Goal: Use online tool/utility: Utilize a website feature to perform a specific function

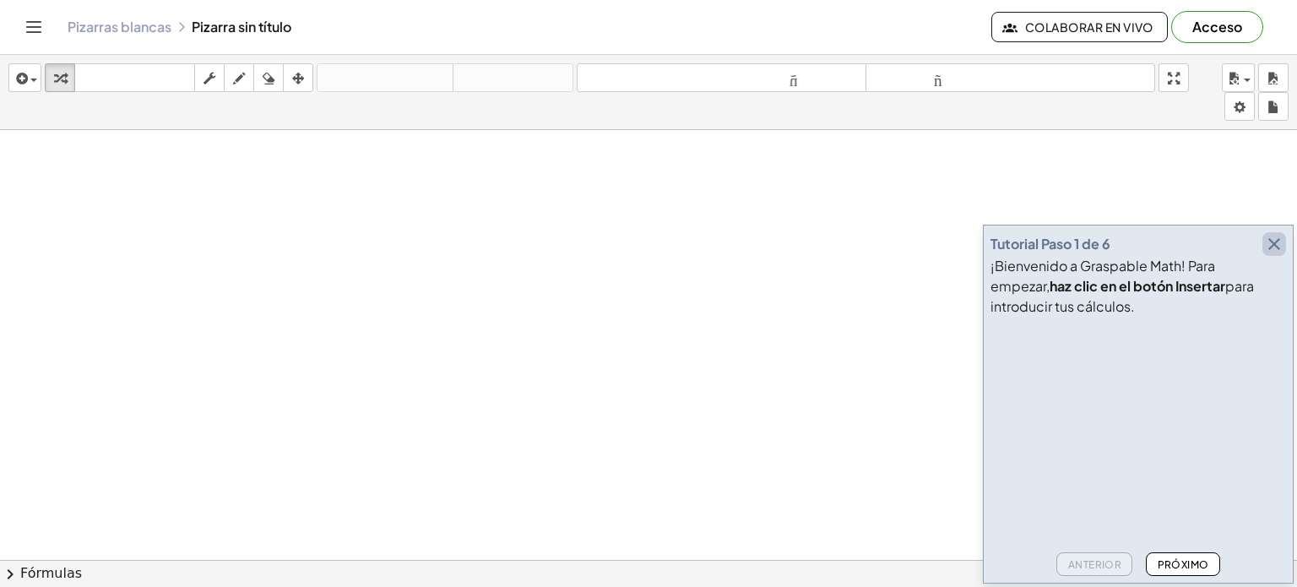
click at [1273, 243] on icon "button" at bounding box center [1274, 244] width 20 height 20
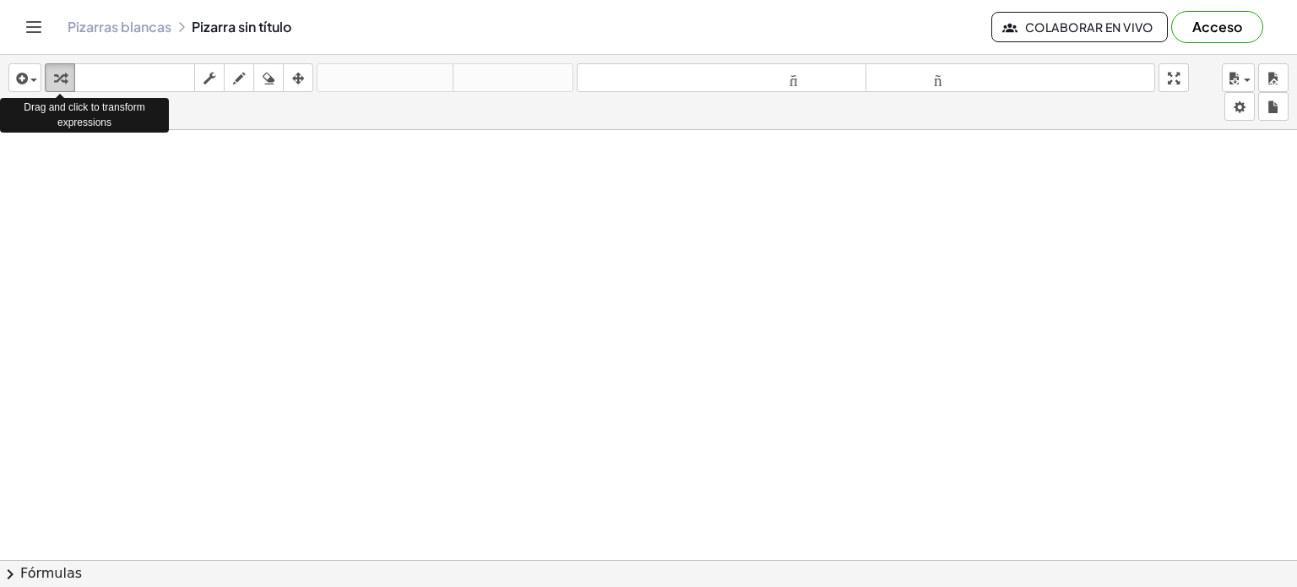
click at [47, 69] on button "transformar" at bounding box center [60, 77] width 30 height 29
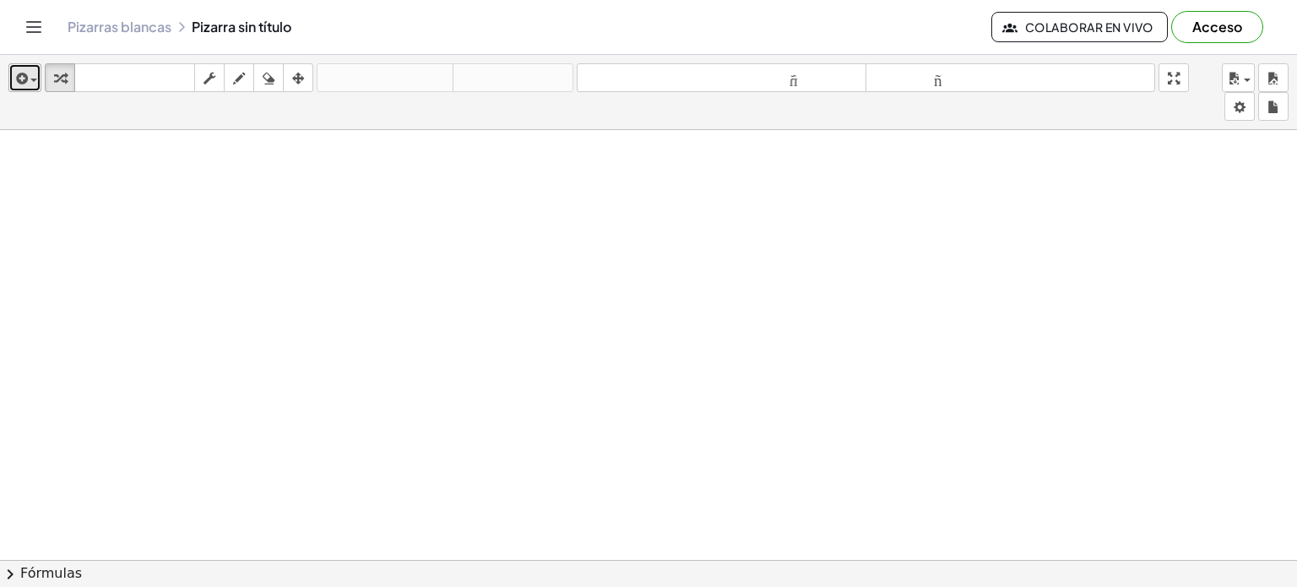
click at [20, 70] on icon "button" at bounding box center [20, 78] width 15 height 20
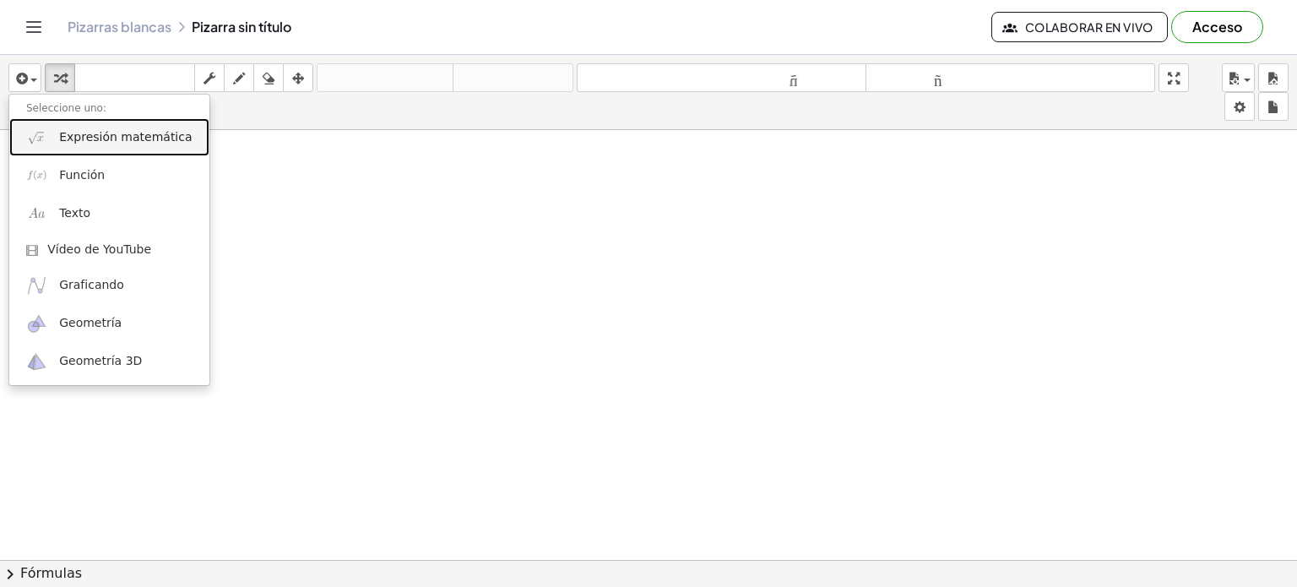
click at [88, 140] on font "Expresión matemática" at bounding box center [125, 137] width 133 height 14
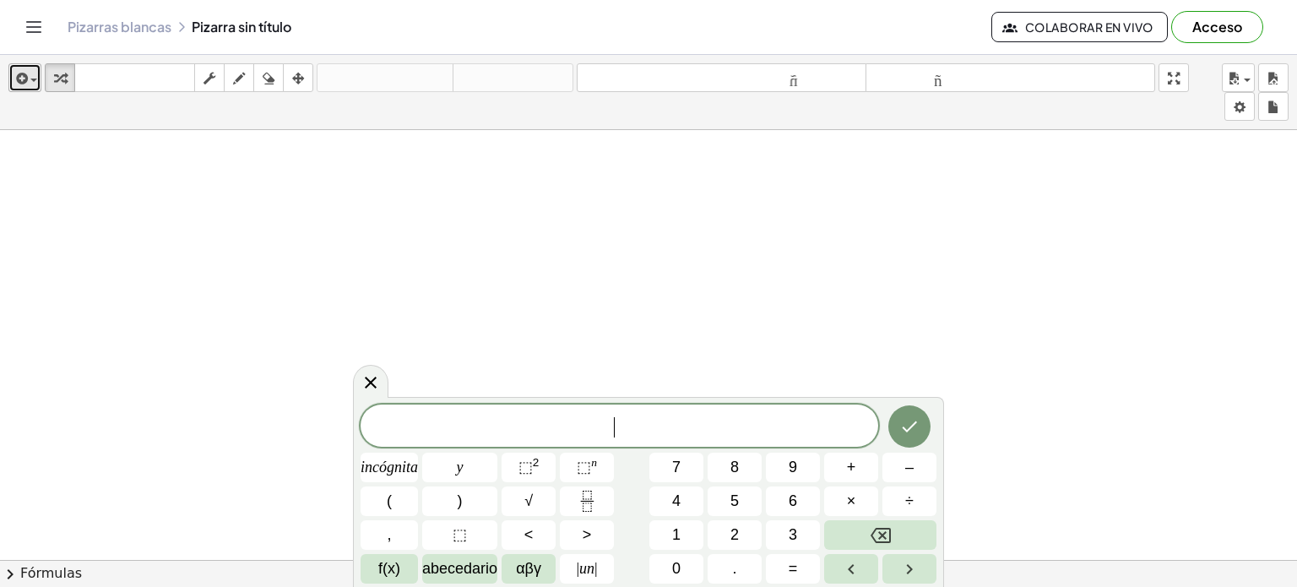
click at [24, 78] on icon "button" at bounding box center [20, 78] width 15 height 20
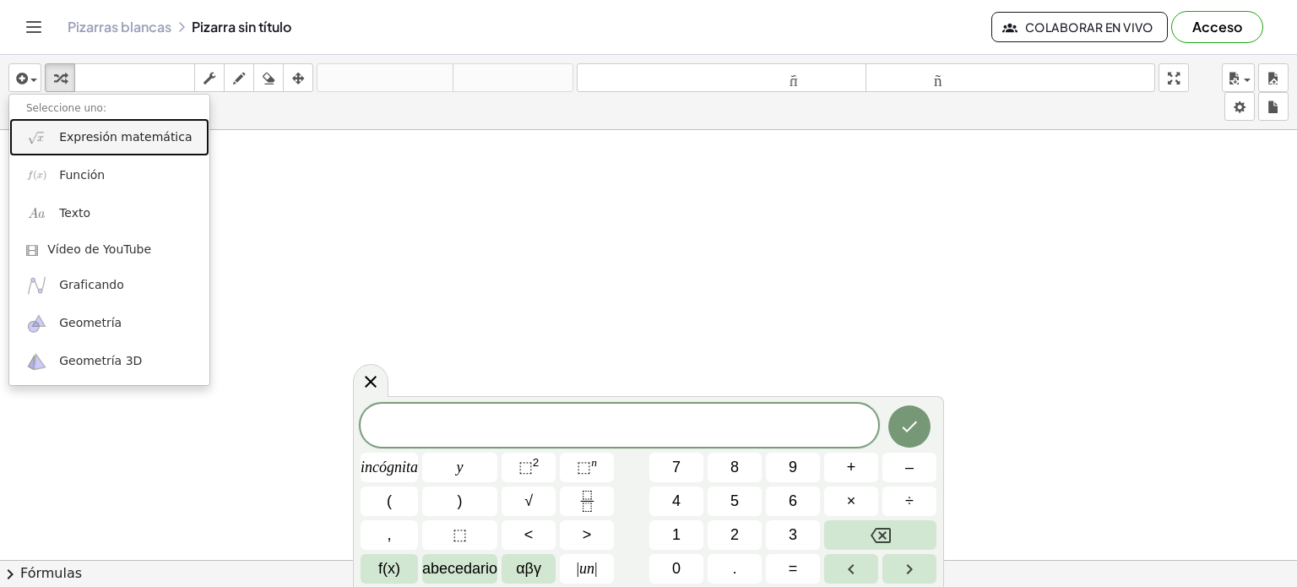
click at [123, 138] on font "Expresión matemática" at bounding box center [125, 137] width 133 height 14
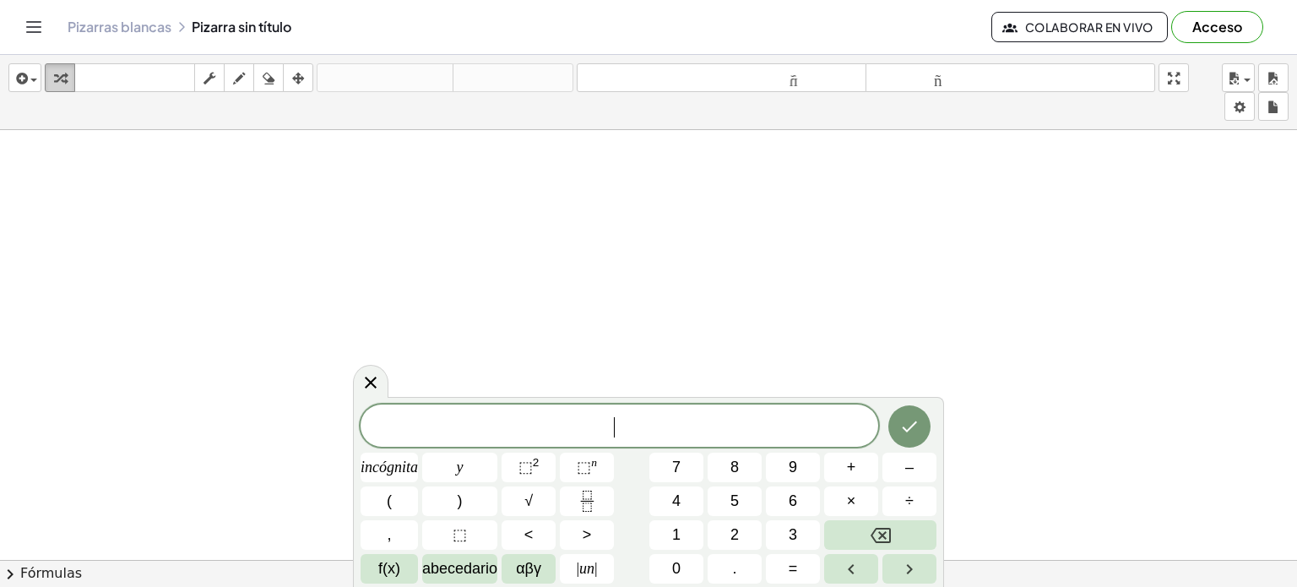
click at [59, 75] on icon "button" at bounding box center [60, 78] width 12 height 20
click at [57, 86] on icon "button" at bounding box center [60, 78] width 12 height 20
click at [44, 80] on div "insertar Seleccione uno: Expresión matemática Función Texto Vídeo de YouTube Gr…" at bounding box center [648, 92] width 1297 height 75
click at [19, 71] on icon "button" at bounding box center [20, 78] width 15 height 20
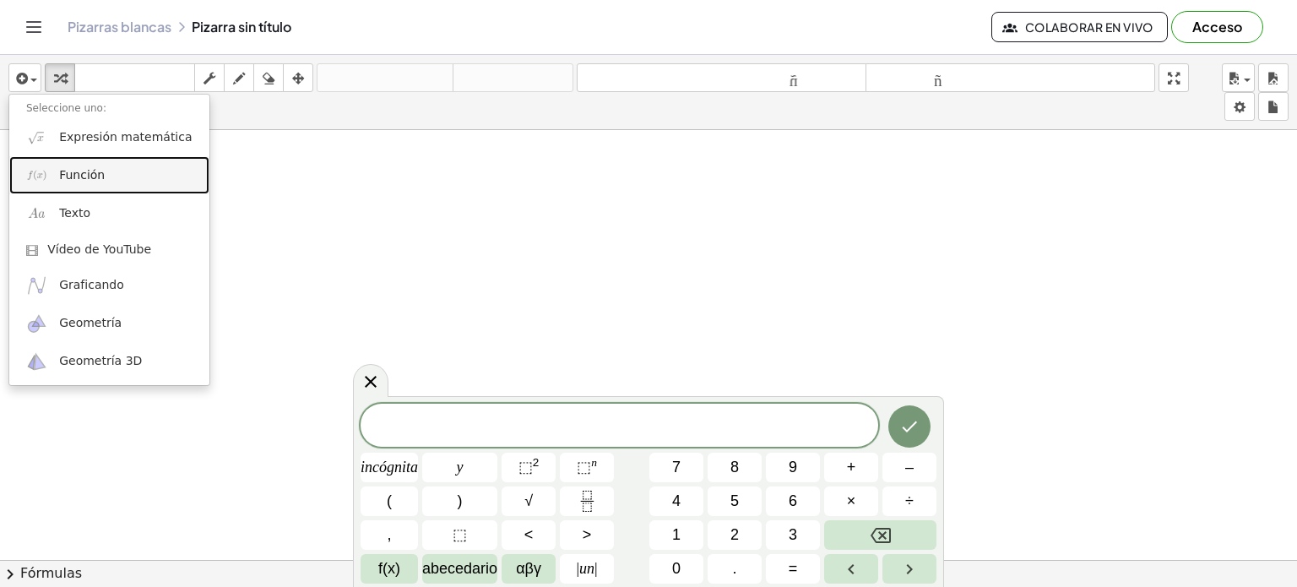
click at [79, 182] on font "Función" at bounding box center [82, 175] width 46 height 14
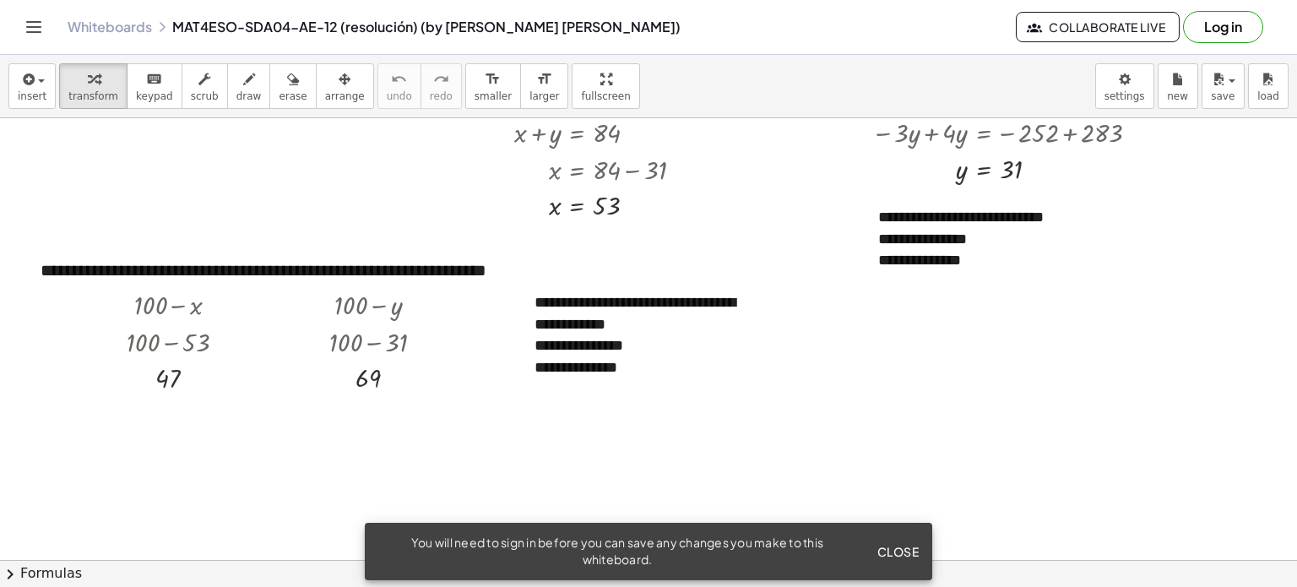
scroll to position [179, 0]
drag, startPoint x: 586, startPoint y: 304, endPoint x: 661, endPoint y: 306, distance: 75.2
click at [661, 306] on div "**********" at bounding box center [644, 313] width 220 height 43
drag, startPoint x: 673, startPoint y: 271, endPoint x: 757, endPoint y: 291, distance: 86.8
click at [757, 291] on div "**********" at bounding box center [644, 335] width 253 height 121
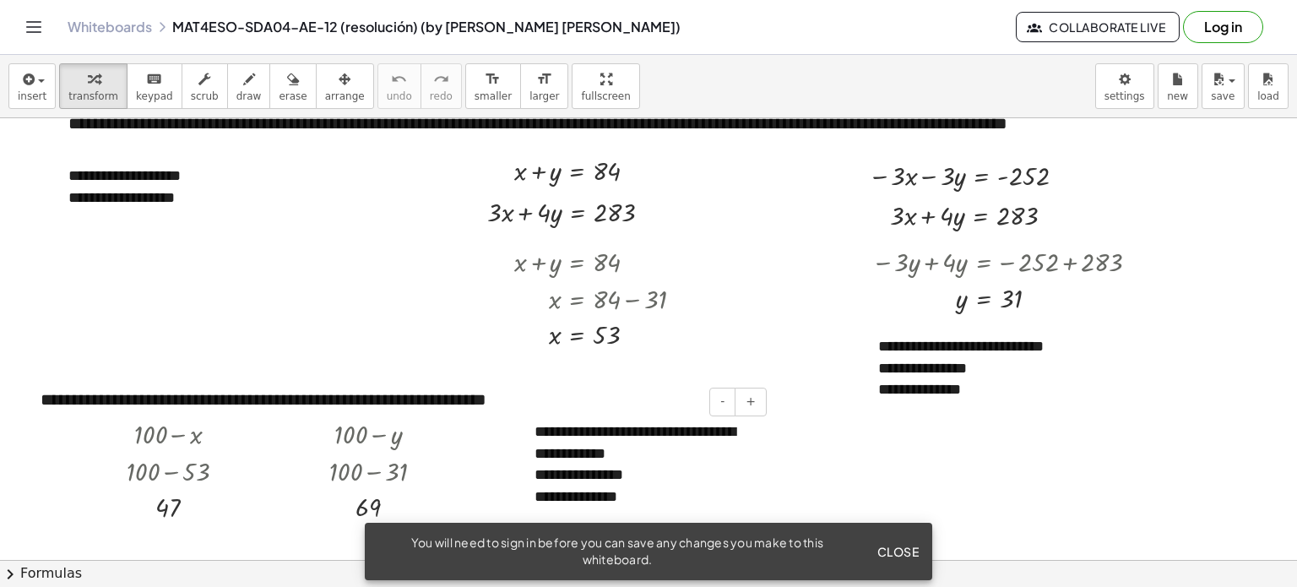
scroll to position [20, 0]
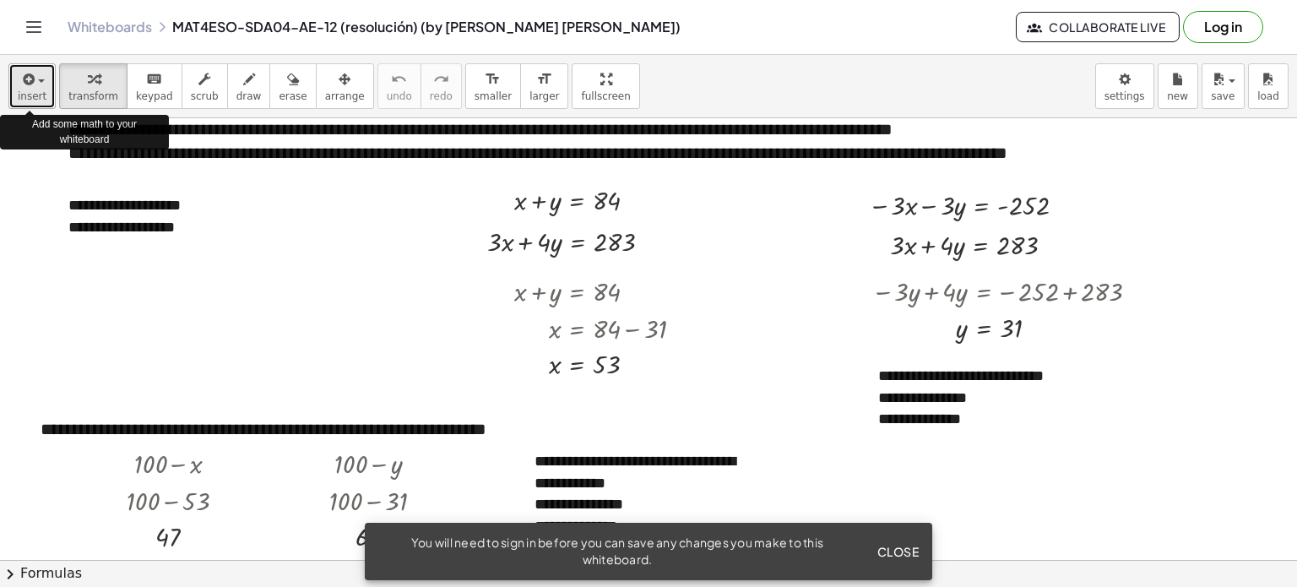
click at [44, 84] on button "insert" at bounding box center [31, 86] width 47 height 46
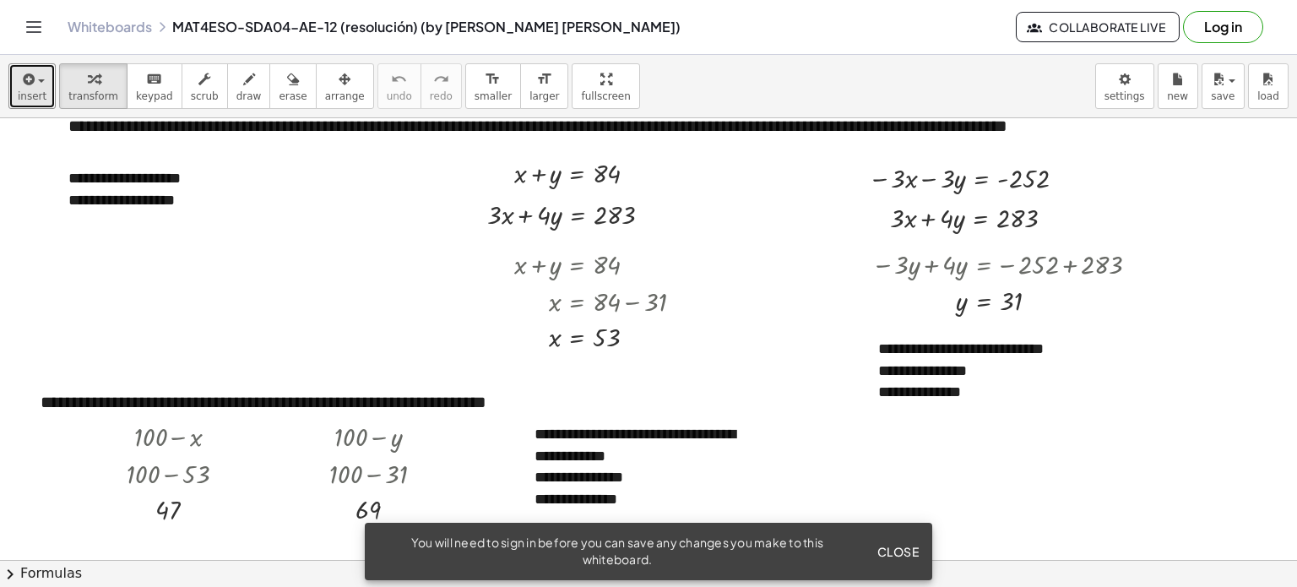
scroll to position [0, 0]
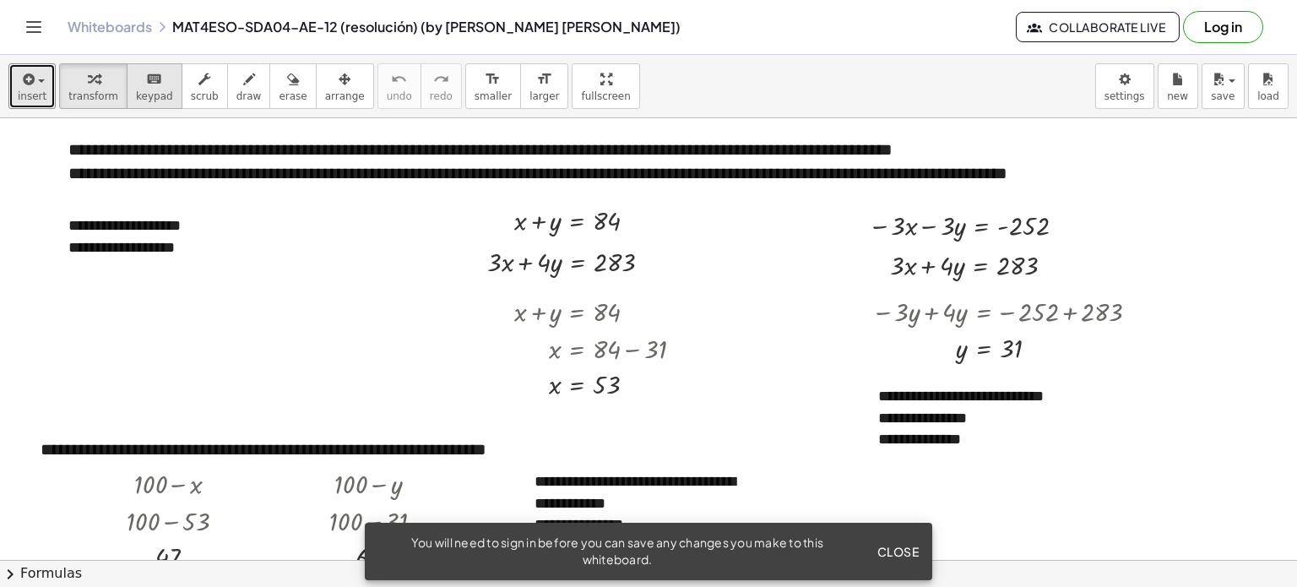
click at [146, 87] on icon "keyboard" at bounding box center [154, 79] width 16 height 20
click at [227, 87] on button "draw" at bounding box center [249, 86] width 44 height 46
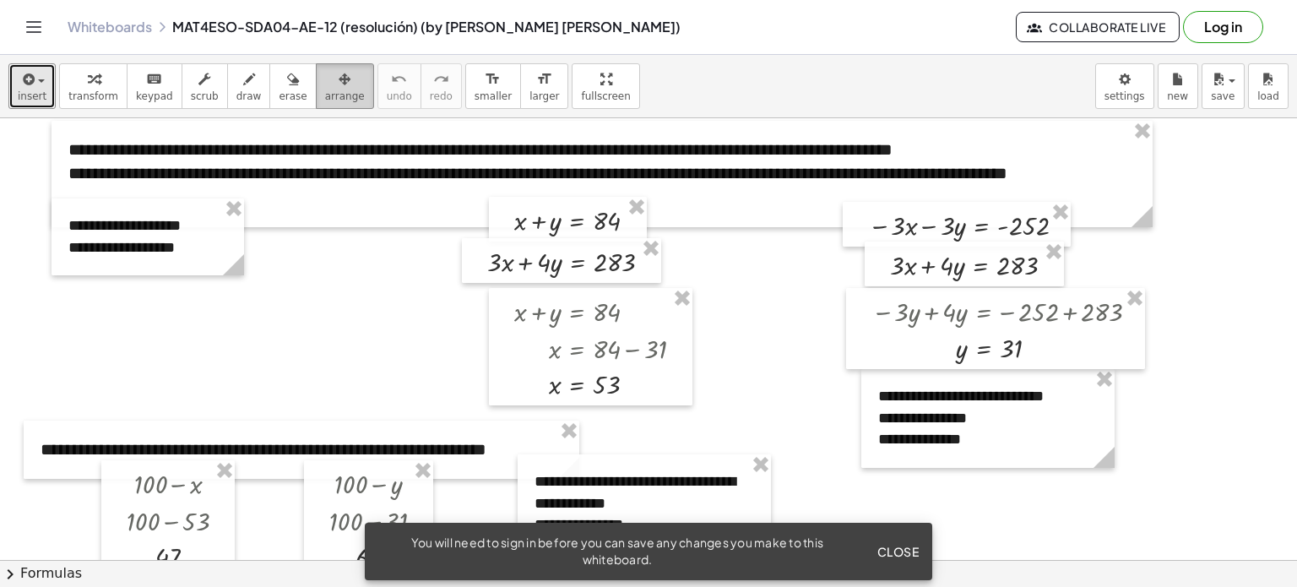
click at [325, 94] on span "arrange" at bounding box center [345, 96] width 40 height 12
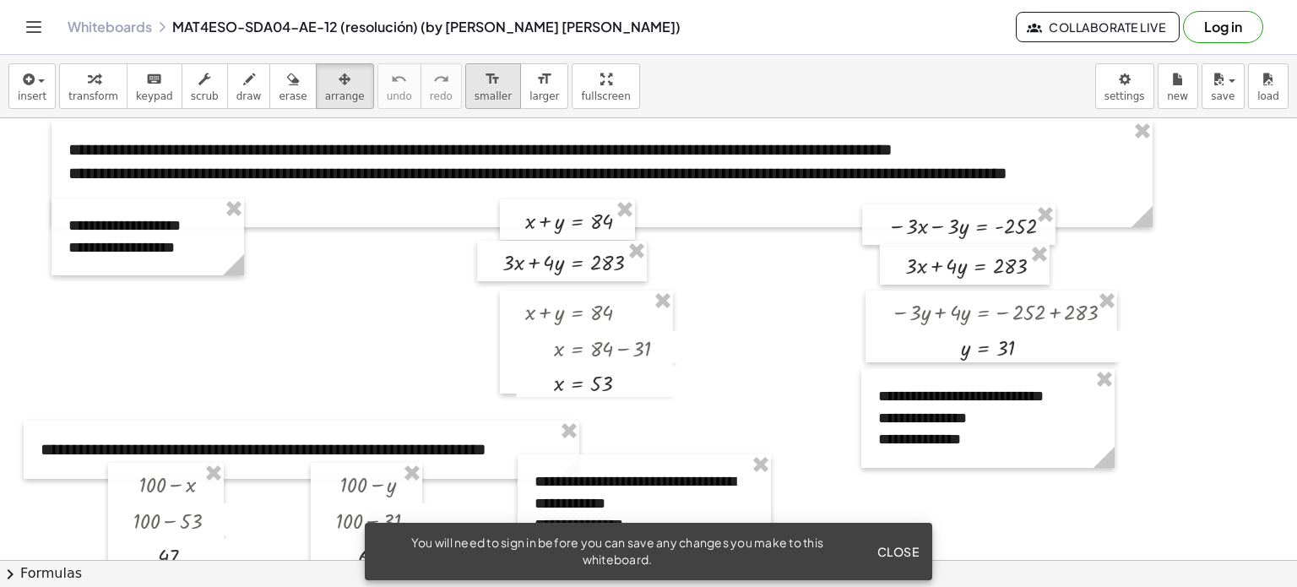
click at [474, 95] on span "smaller" at bounding box center [492, 96] width 37 height 12
click at [520, 102] on button "format_size larger" at bounding box center [544, 86] width 48 height 46
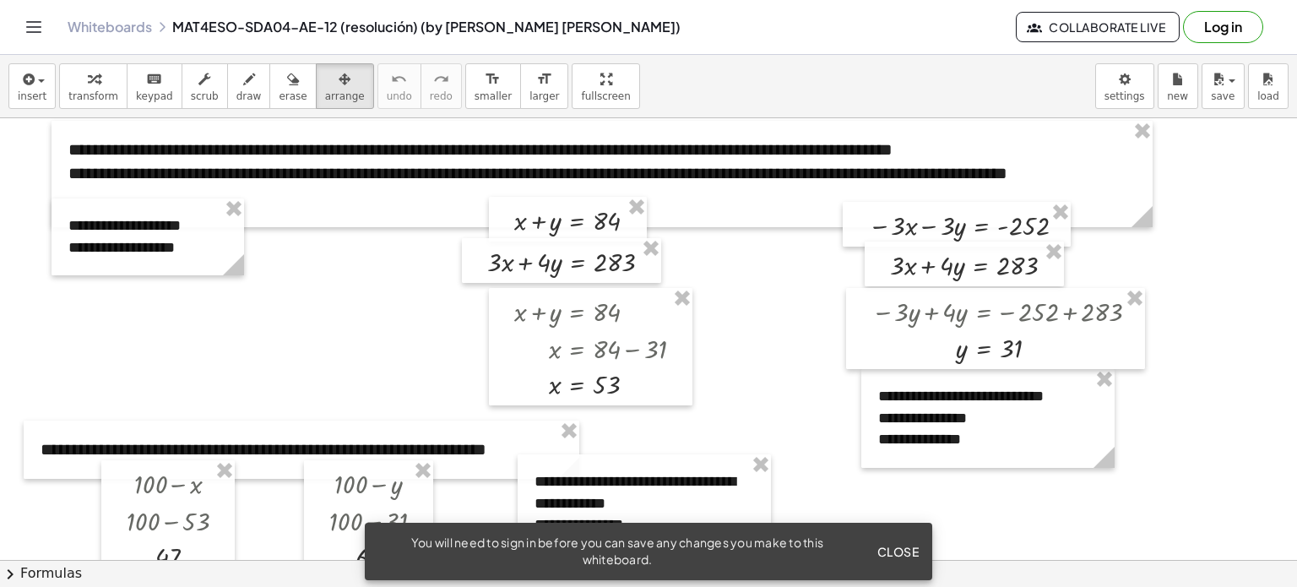
drag, startPoint x: 560, startPoint y: 96, endPoint x: 560, endPoint y: 198, distance: 102.2
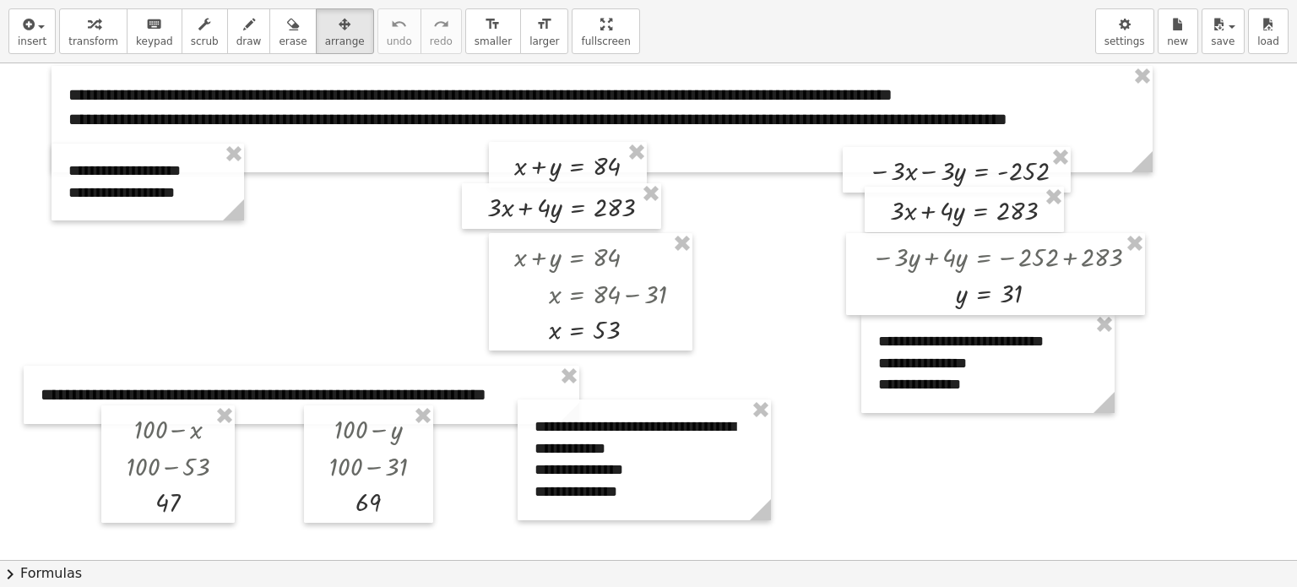
click at [560, 198] on div "**********" at bounding box center [648, 293] width 1297 height 587
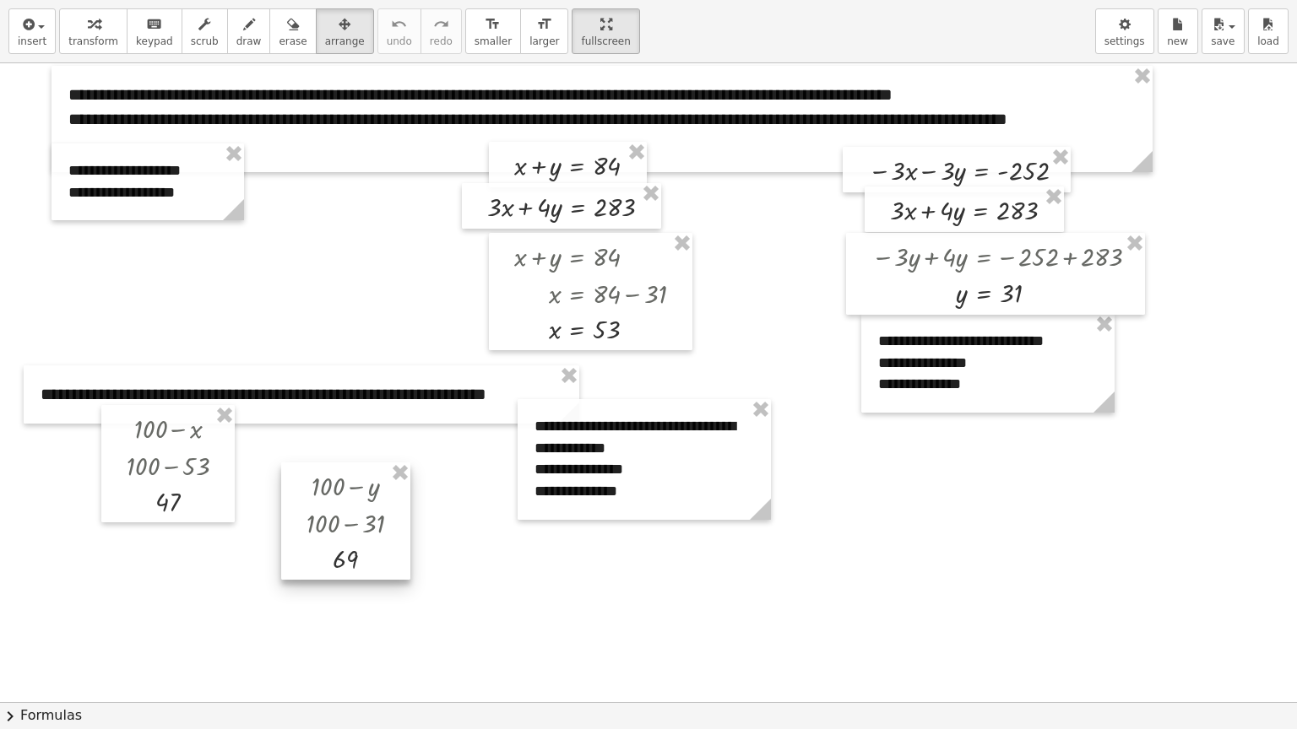
drag, startPoint x: 385, startPoint y: 420, endPoint x: 361, endPoint y: 481, distance: 65.2
click at [361, 481] on div at bounding box center [345, 521] width 129 height 117
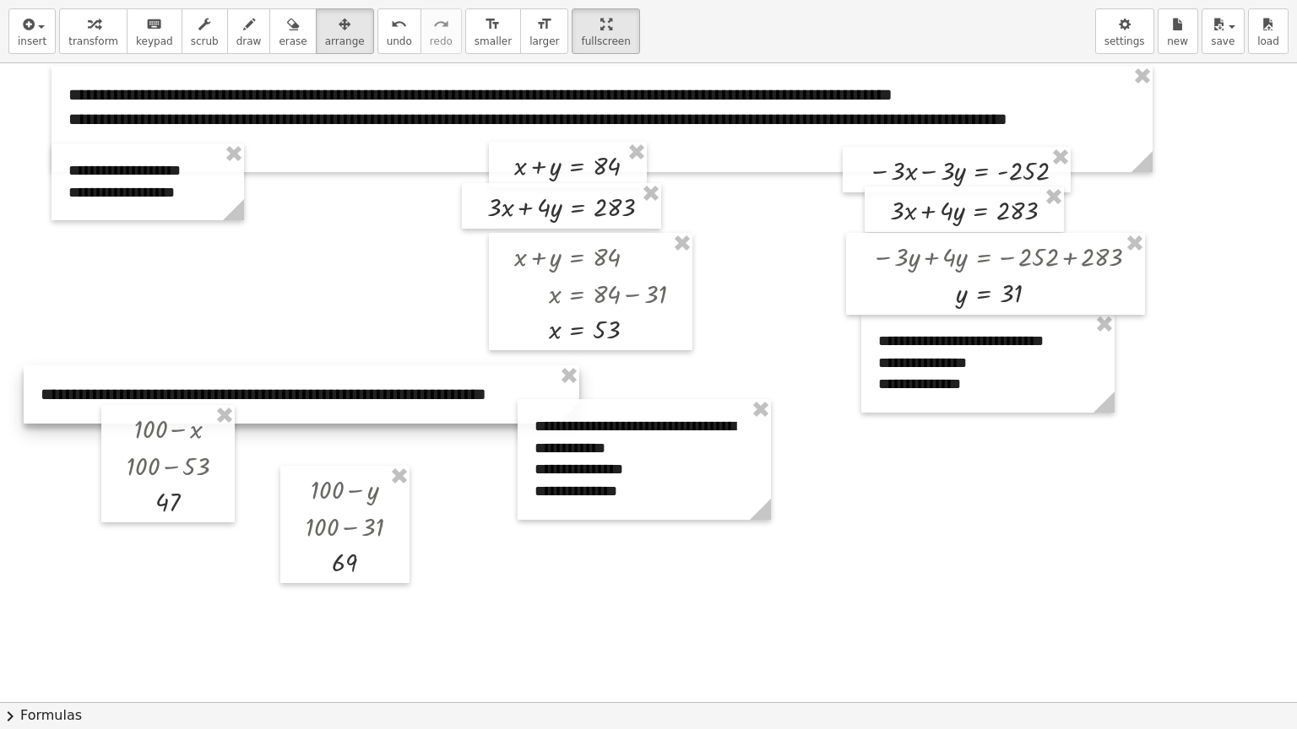
click at [371, 373] on div at bounding box center [302, 395] width 556 height 58
click at [30, 7] on div "insert select one: Math Expression Function Text Youtube Video Graphing Geometr…" at bounding box center [648, 31] width 1297 height 63
